Goal: Task Accomplishment & Management: Use online tool/utility

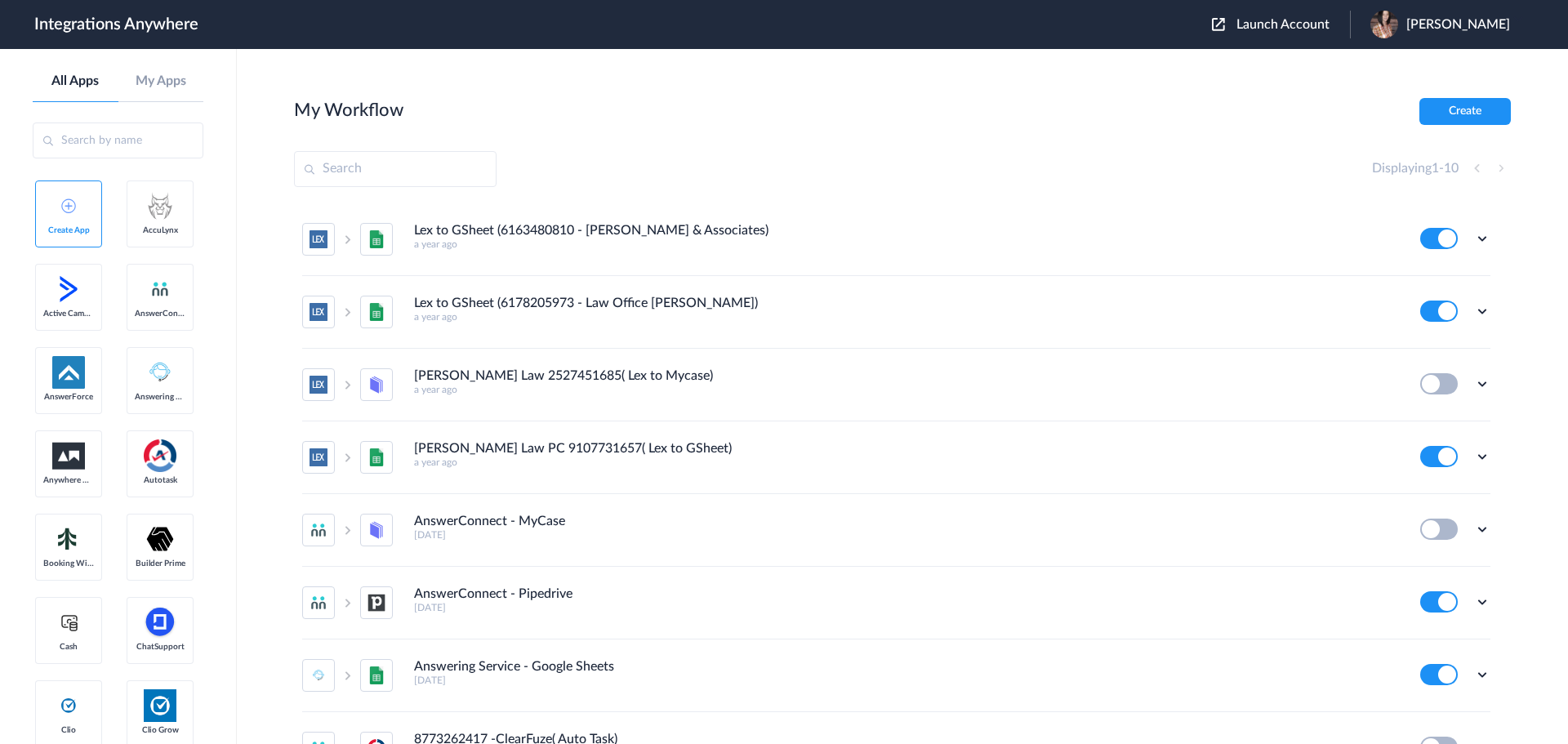
click at [1276, 34] on div "Launch Account [PERSON_NAME] My Account Logout" at bounding box center [1369, 24] width 314 height 28
click at [1302, 23] on span "Launch Account" at bounding box center [1282, 24] width 93 height 13
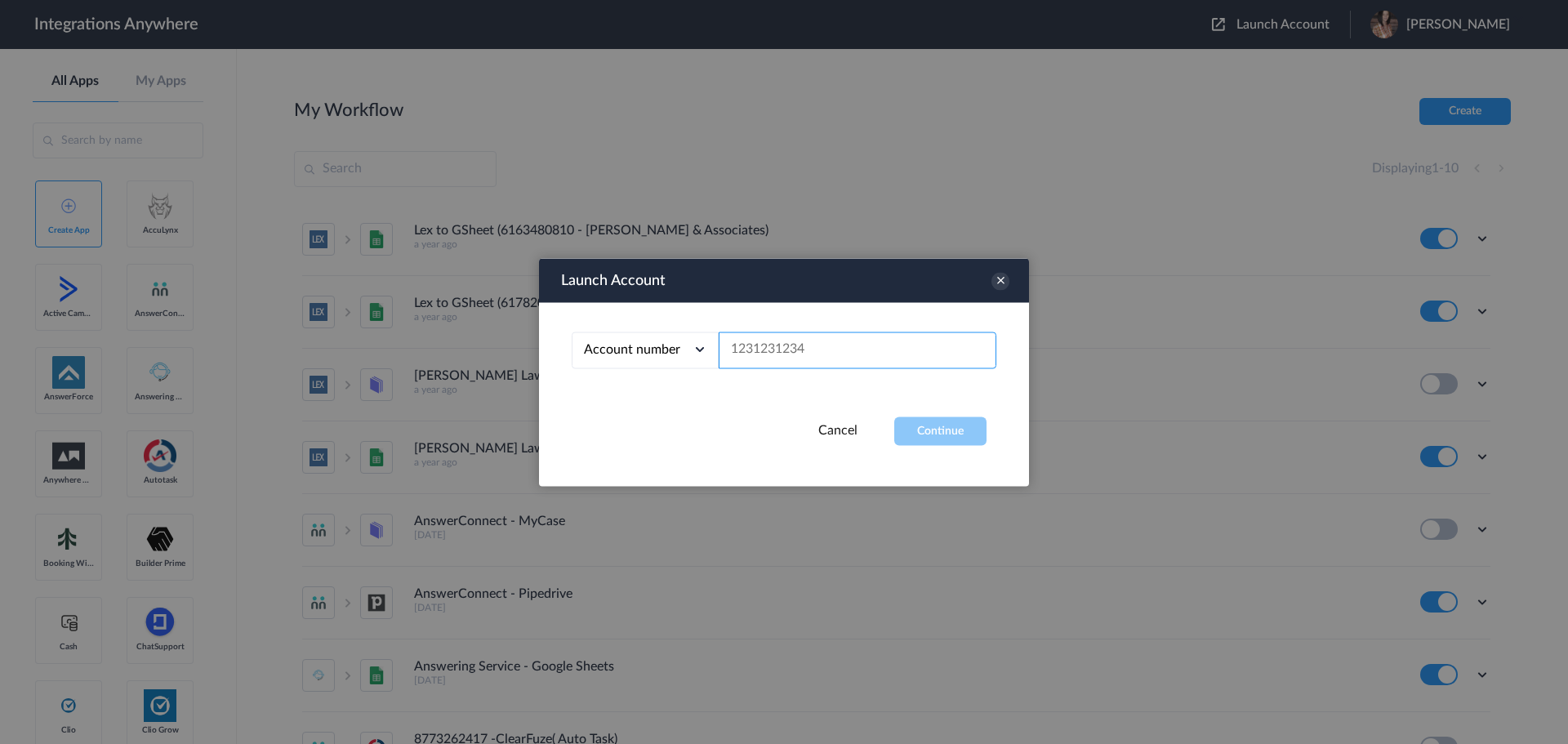
click at [802, 352] on input "text" at bounding box center [857, 351] width 277 height 37
paste input "3476954274"
type input "3476954274"
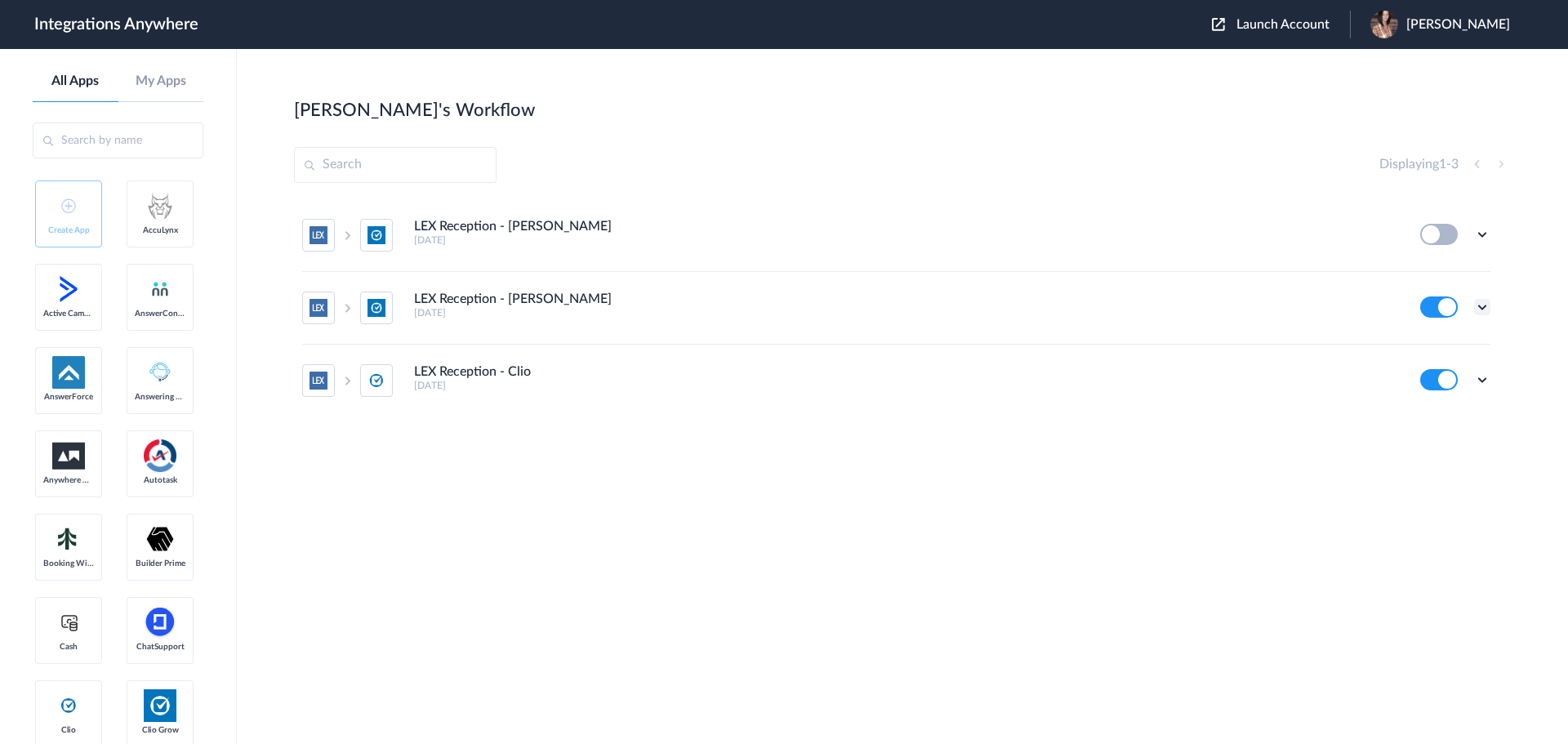
click at [1476, 308] on icon at bounding box center [1481, 307] width 16 height 16
click at [1411, 346] on link "Edit" at bounding box center [1416, 345] width 39 height 12
click at [1487, 382] on icon at bounding box center [1481, 379] width 16 height 16
click at [1428, 282] on link "Edit" at bounding box center [1416, 280] width 39 height 12
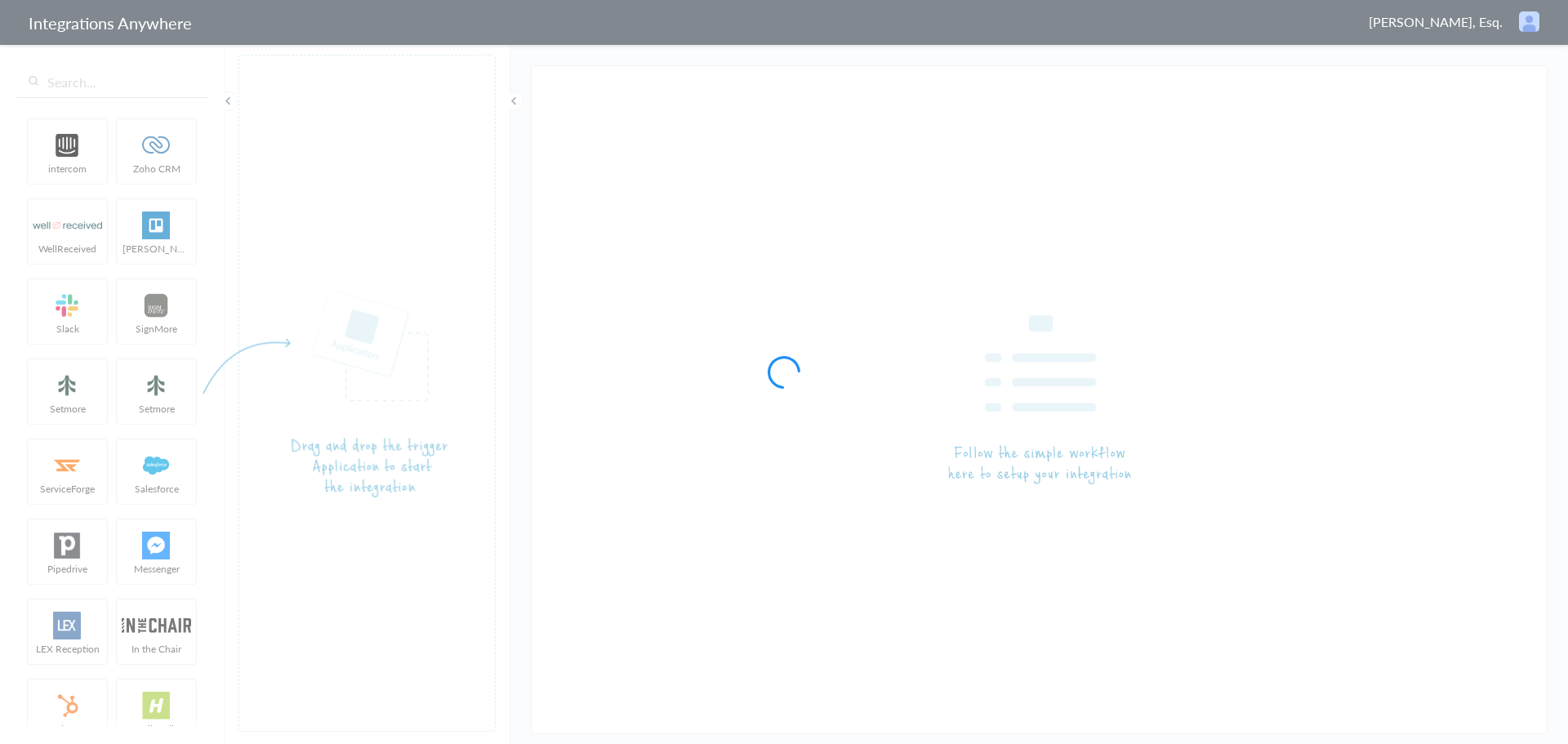
type input "LEX Reception - Clio Grow"
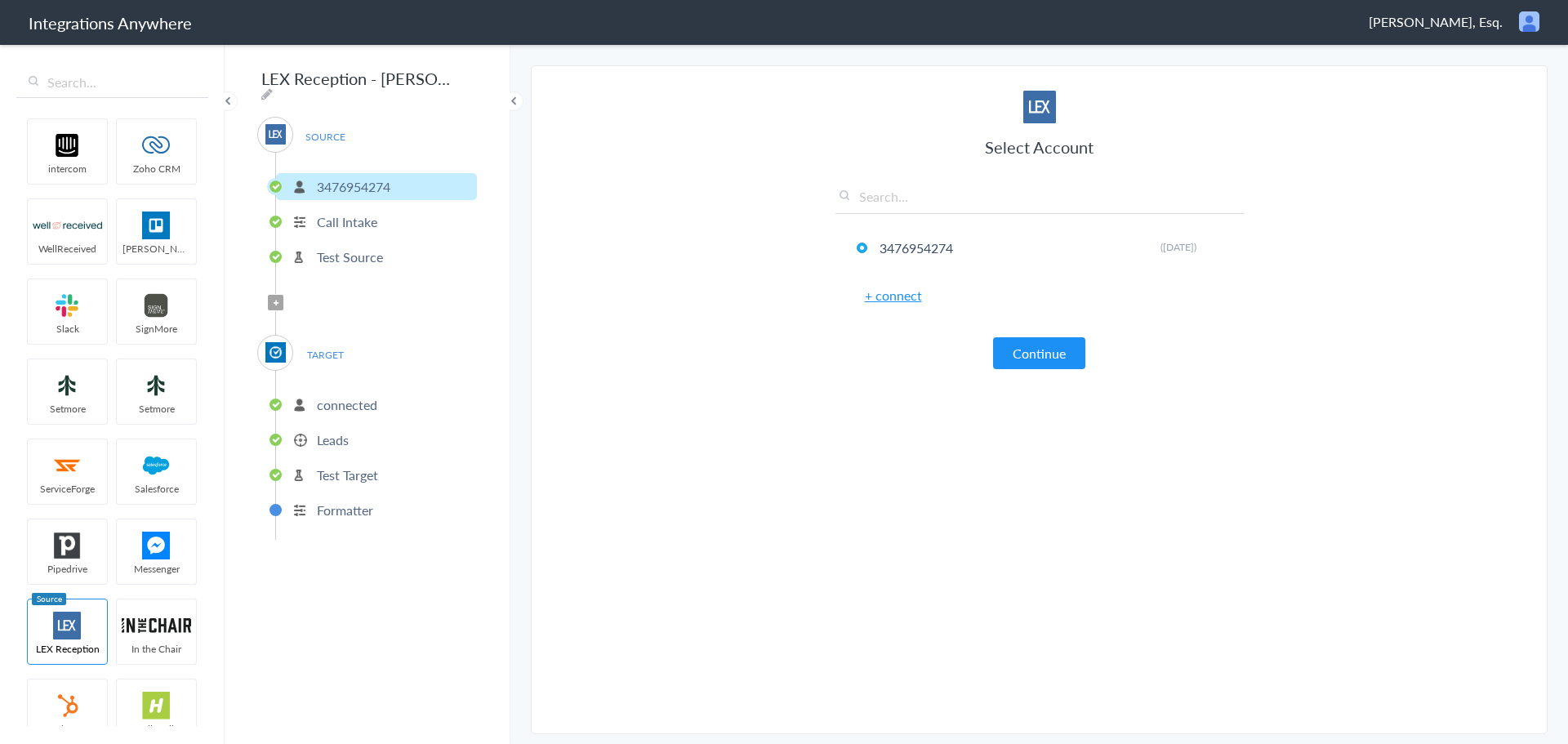
click at [344, 432] on p "Leads" at bounding box center [333, 440] width 32 height 18
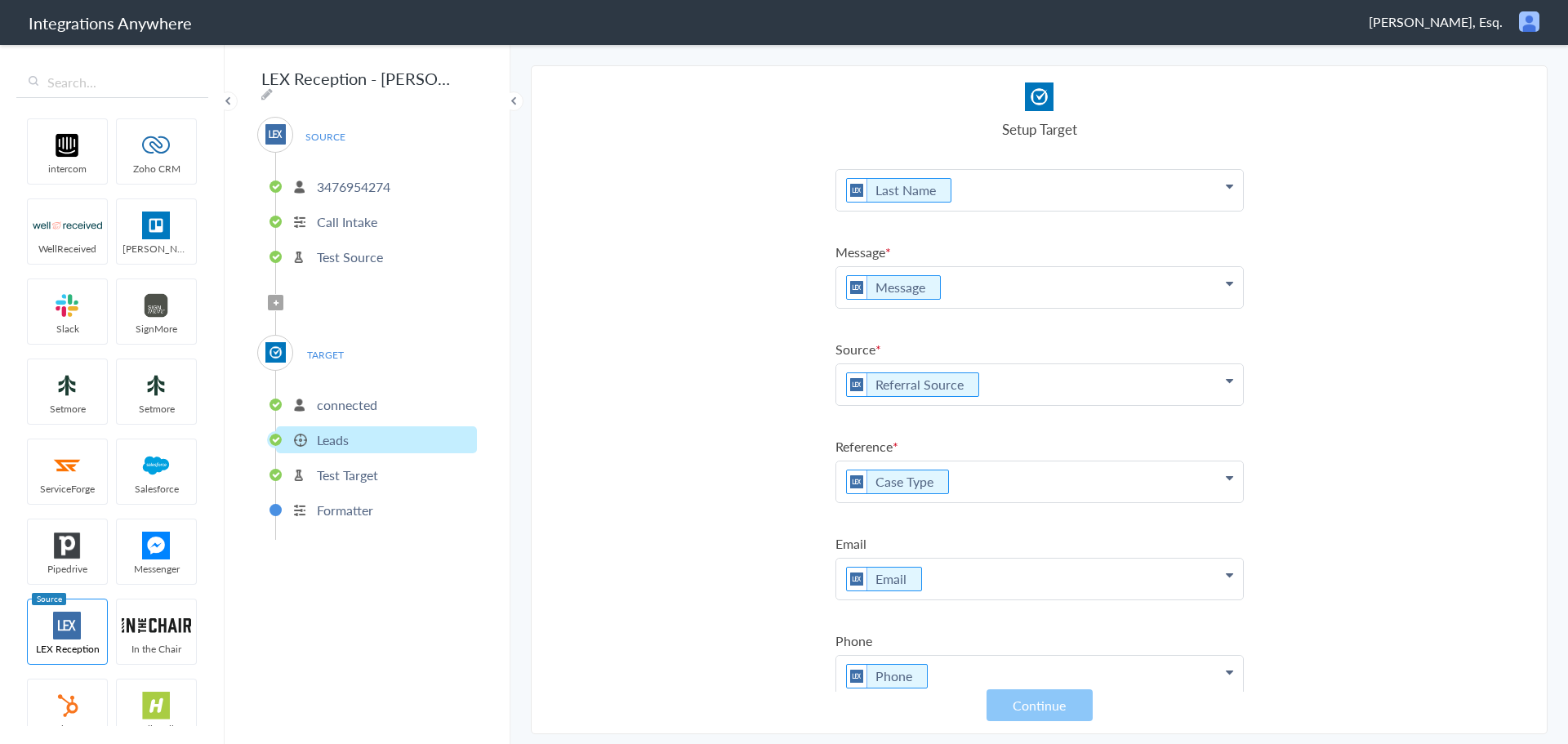
scroll to position [152, 0]
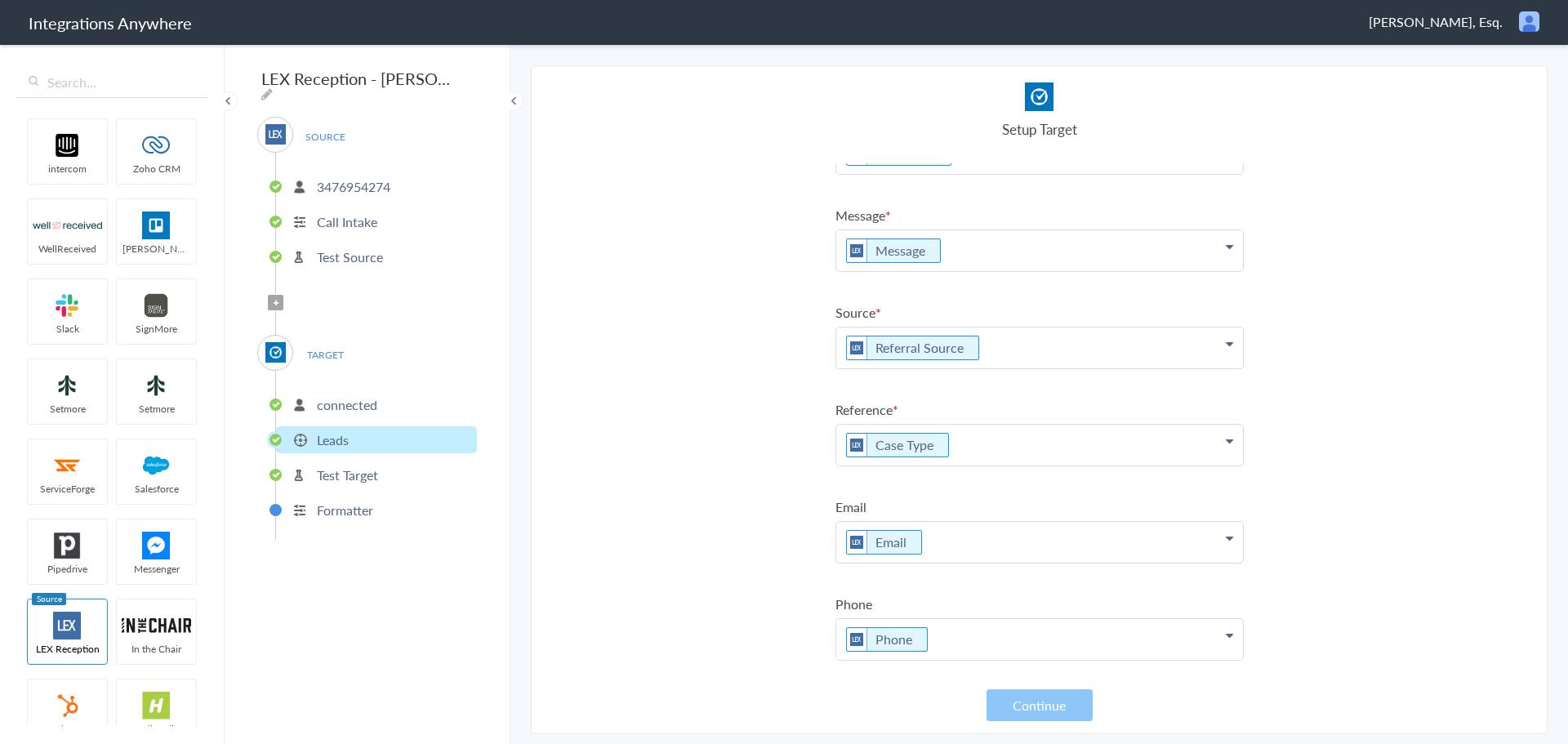
click at [294, 293] on div "SOURCE 3476954274 Call Intake Test Source Filter Applied TARGET connected Leads…" at bounding box center [366, 328] width 219 height 423
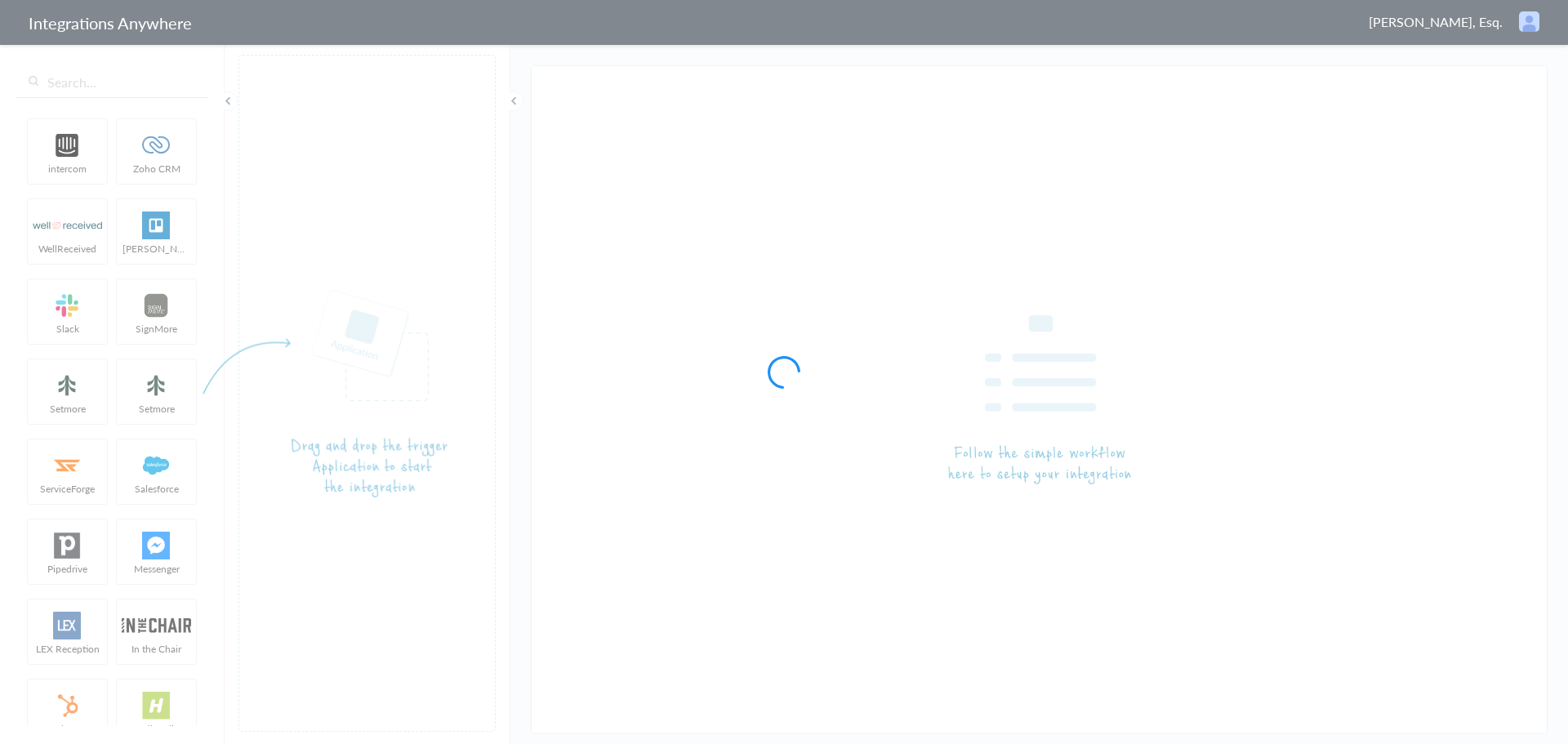
type input "LEX Reception - Clio"
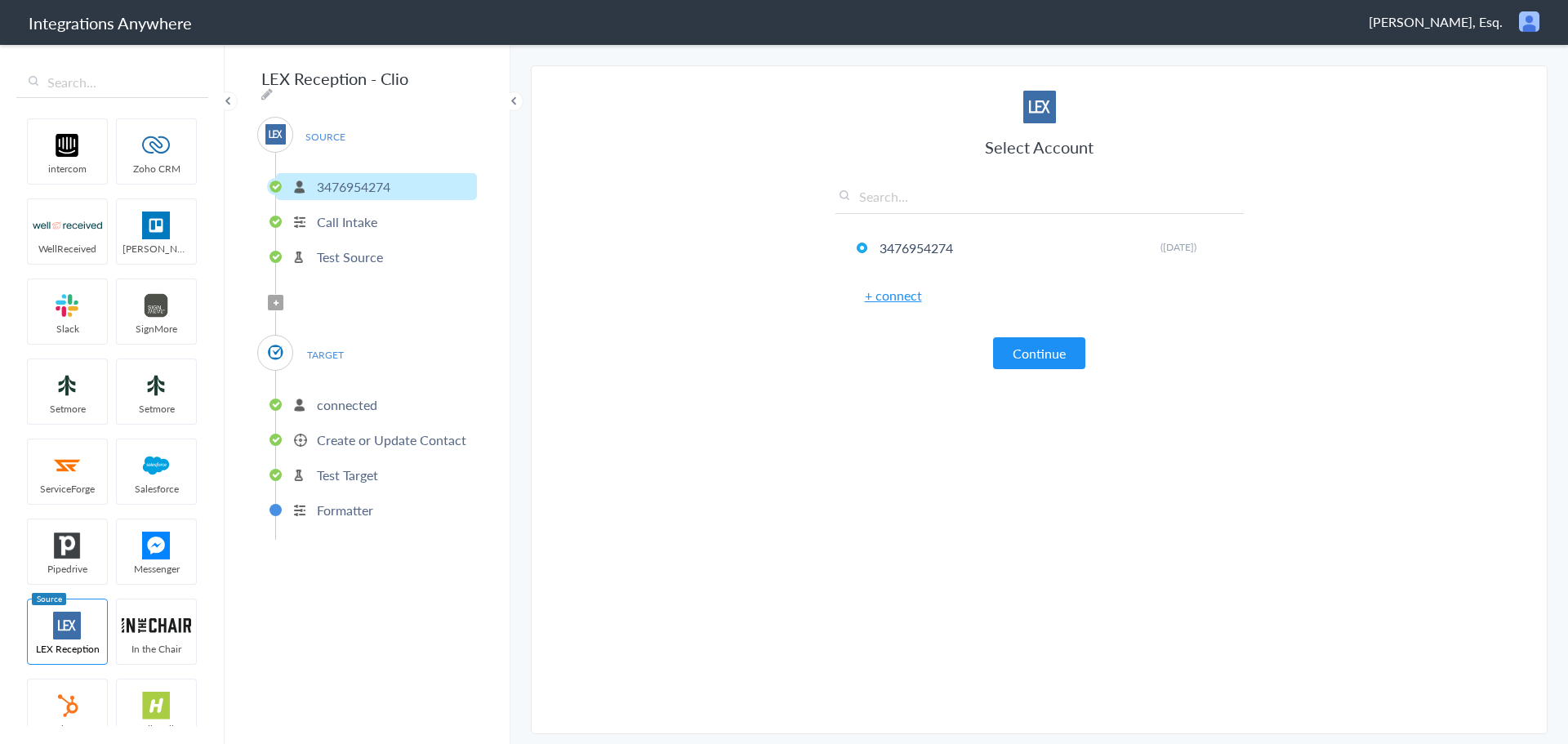
click at [361, 436] on p "Create or Update Contact" at bounding box center [392, 440] width 150 height 18
